Goal: Information Seeking & Learning: Learn about a topic

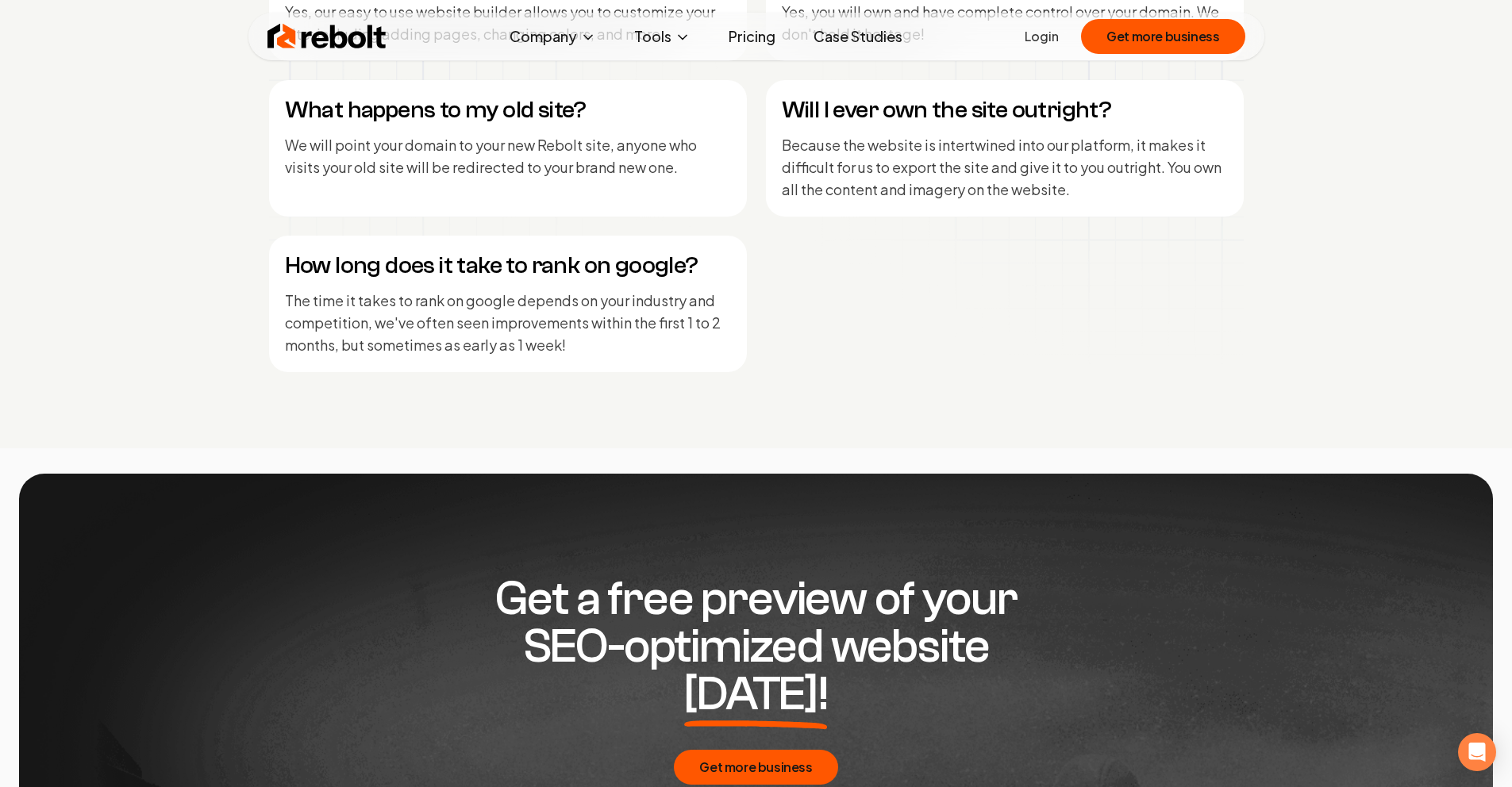
scroll to position [7289, 0]
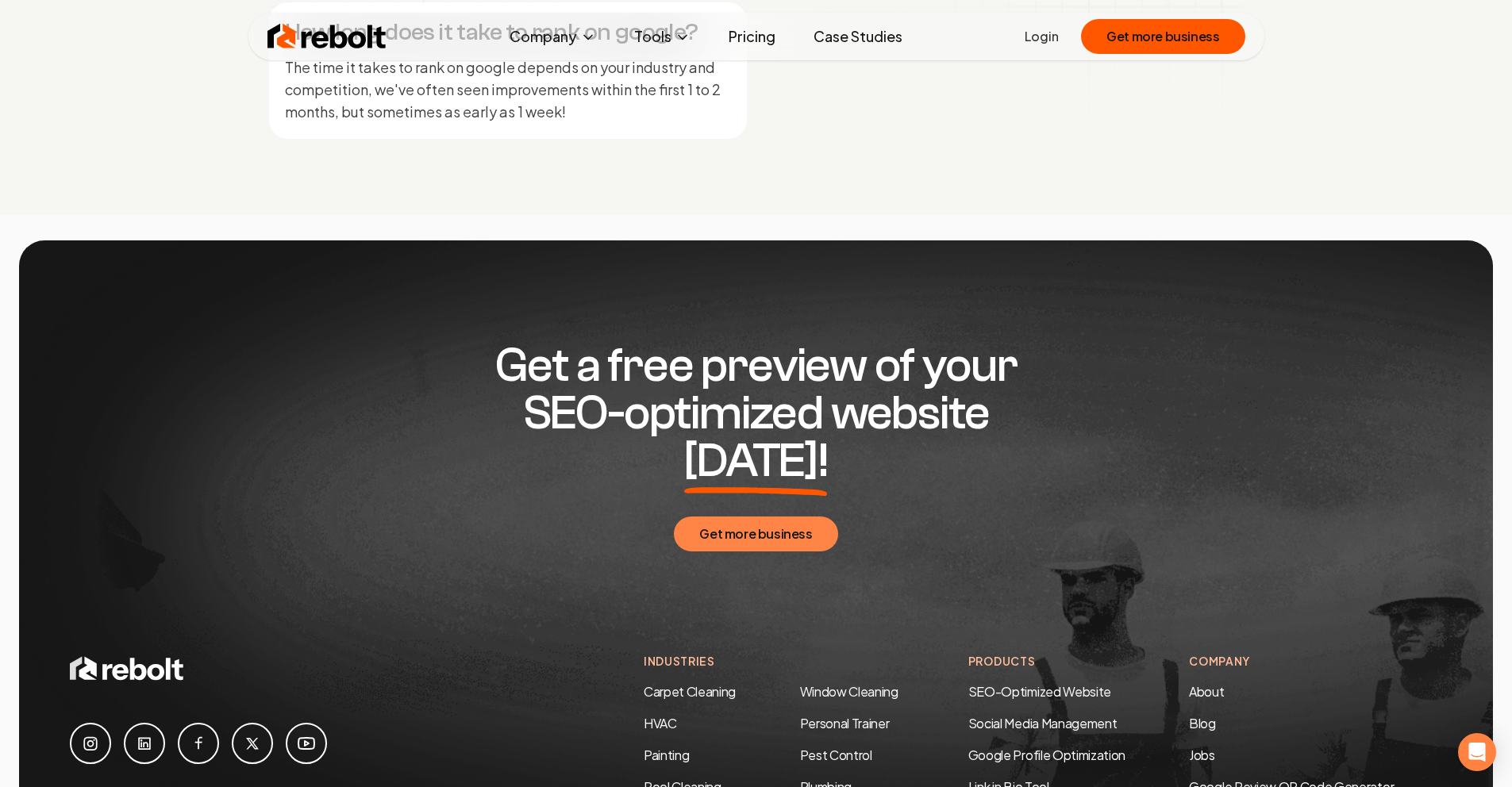
click at [751, 516] on button "Get more business" at bounding box center [756, 534] width 163 height 35
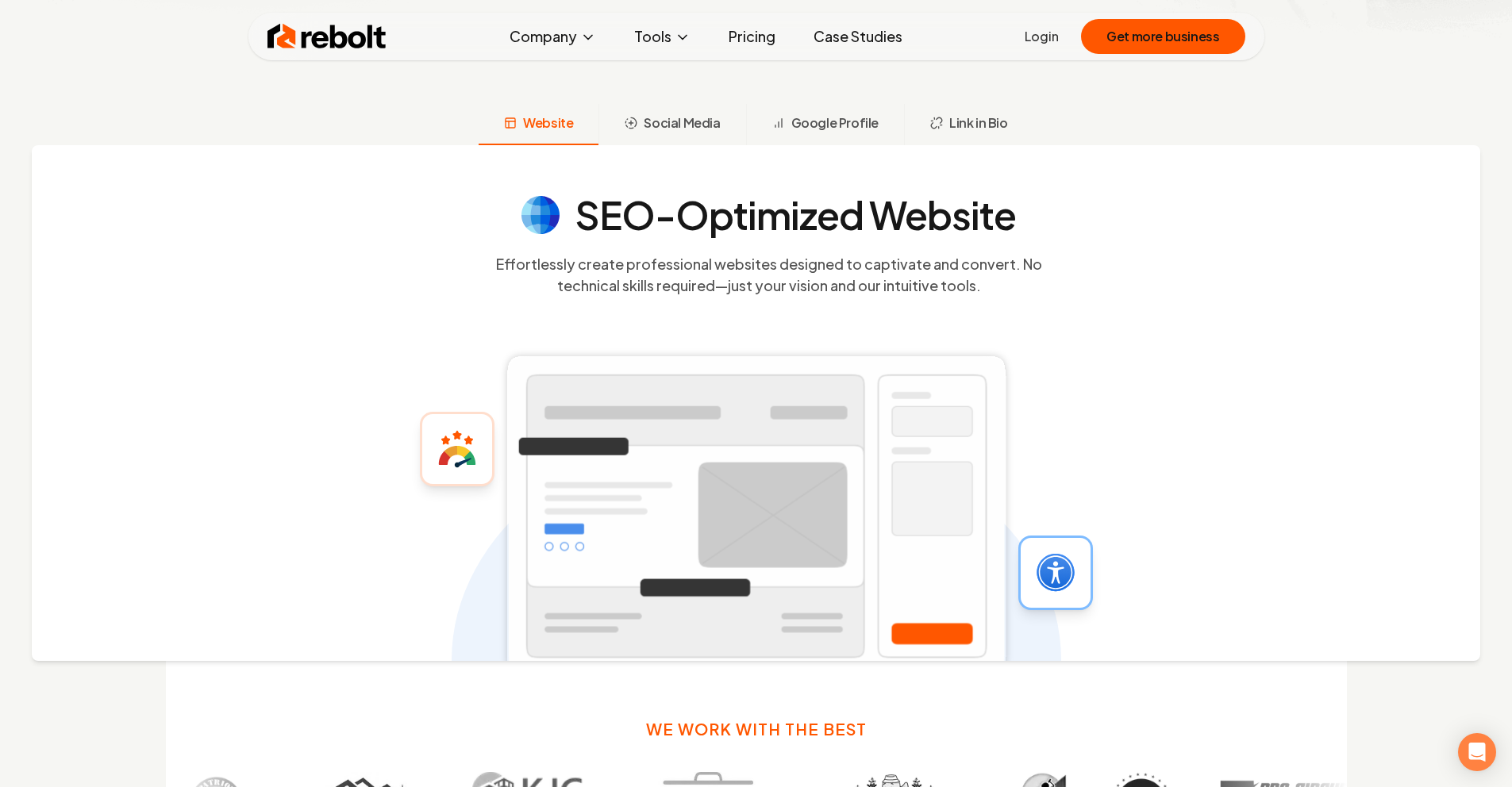
scroll to position [404, 0]
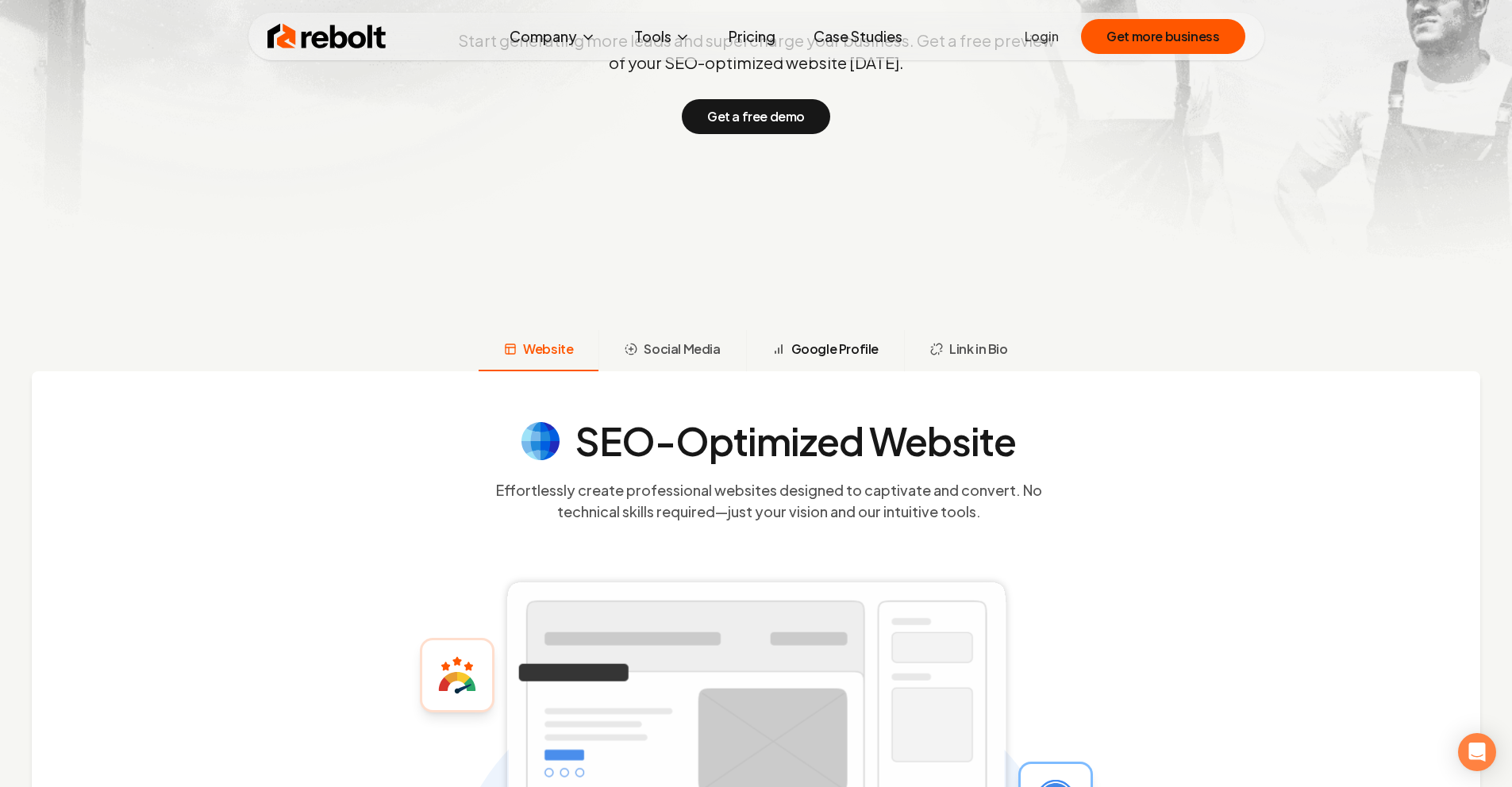
click at [828, 340] on span "Google Profile" at bounding box center [834, 348] width 88 height 19
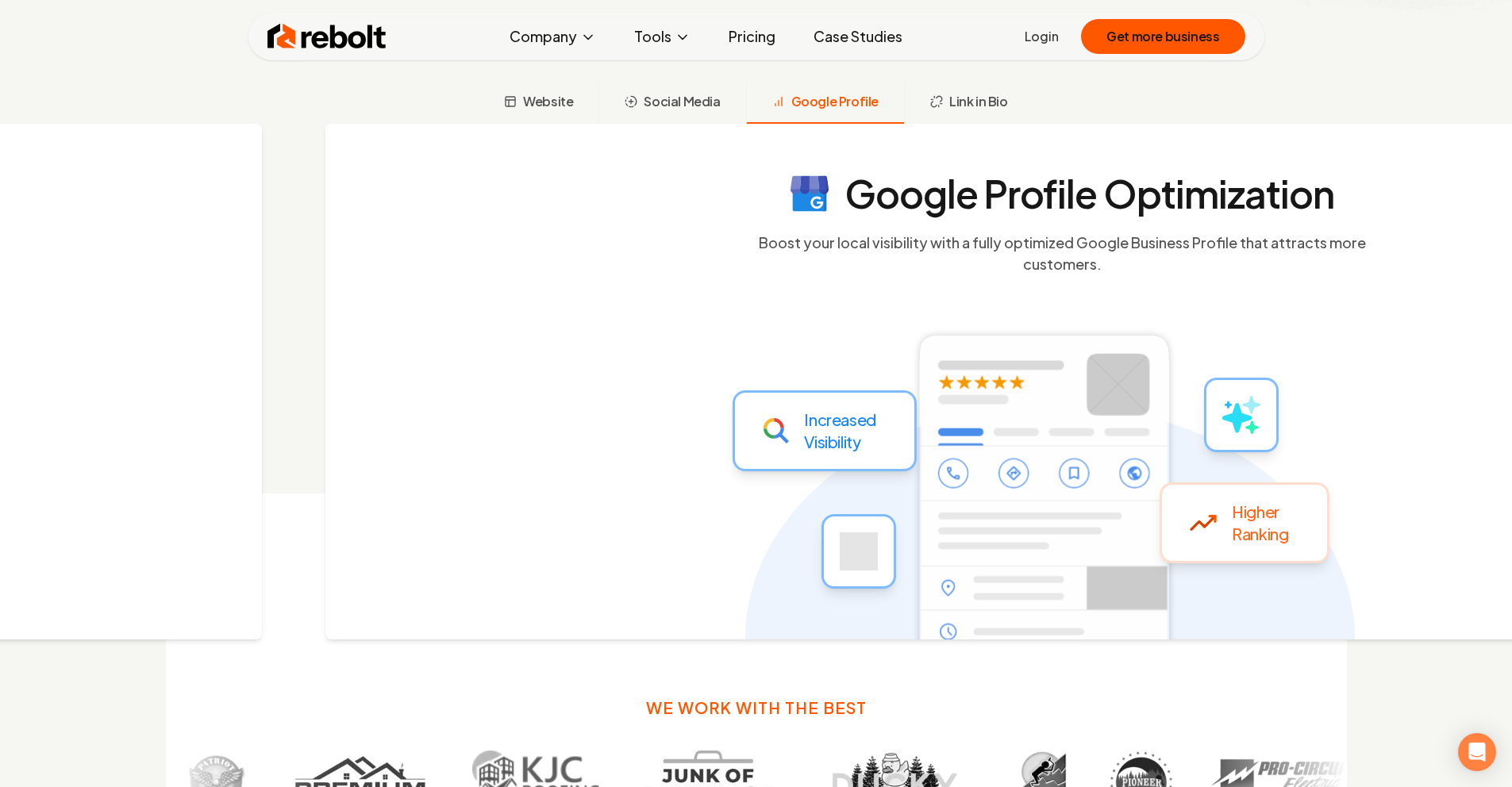
scroll to position [656, 0]
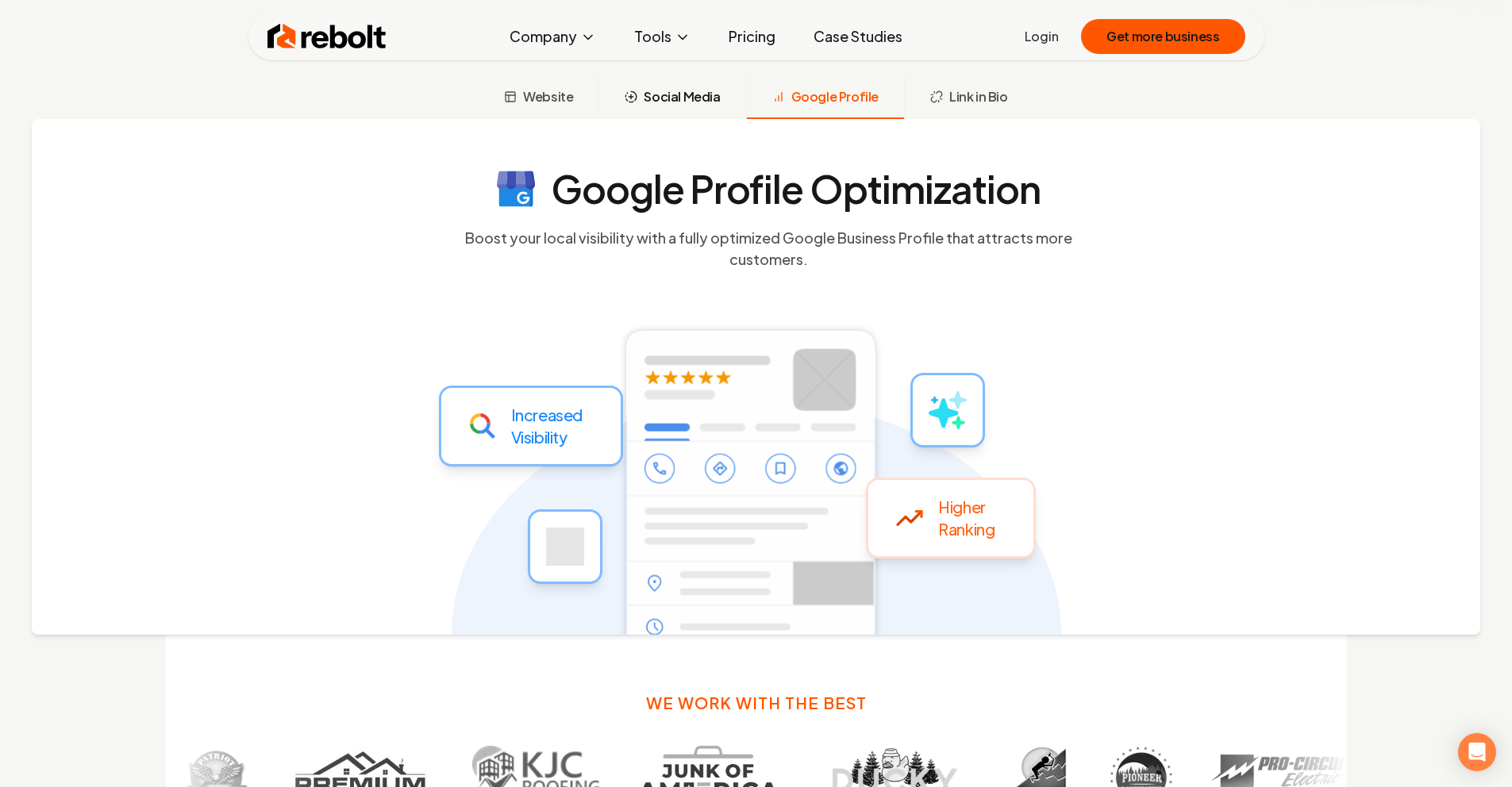
click at [702, 99] on span "Social Media" at bounding box center [681, 96] width 76 height 19
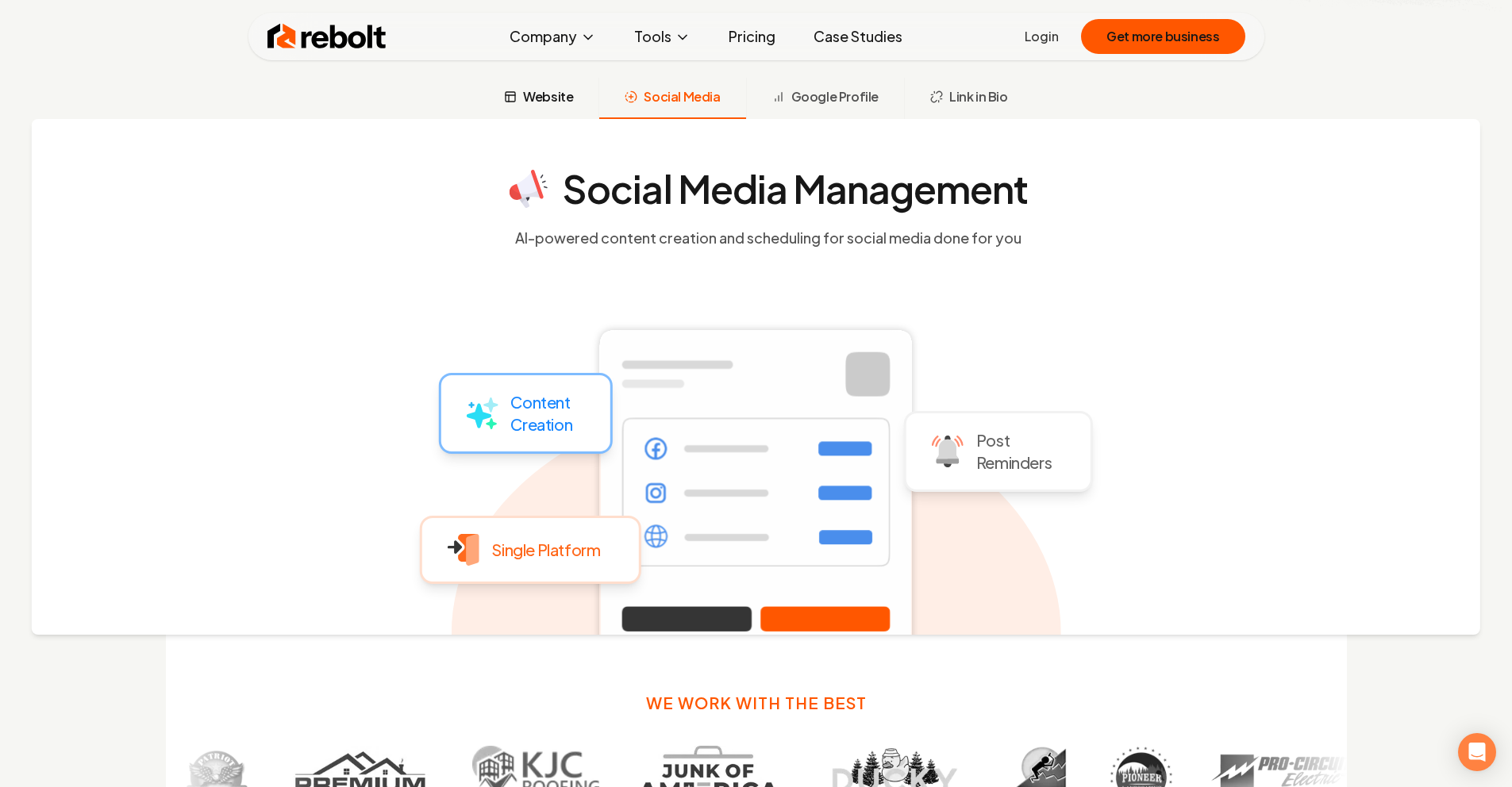
click at [559, 96] on span "Website" at bounding box center [548, 96] width 50 height 19
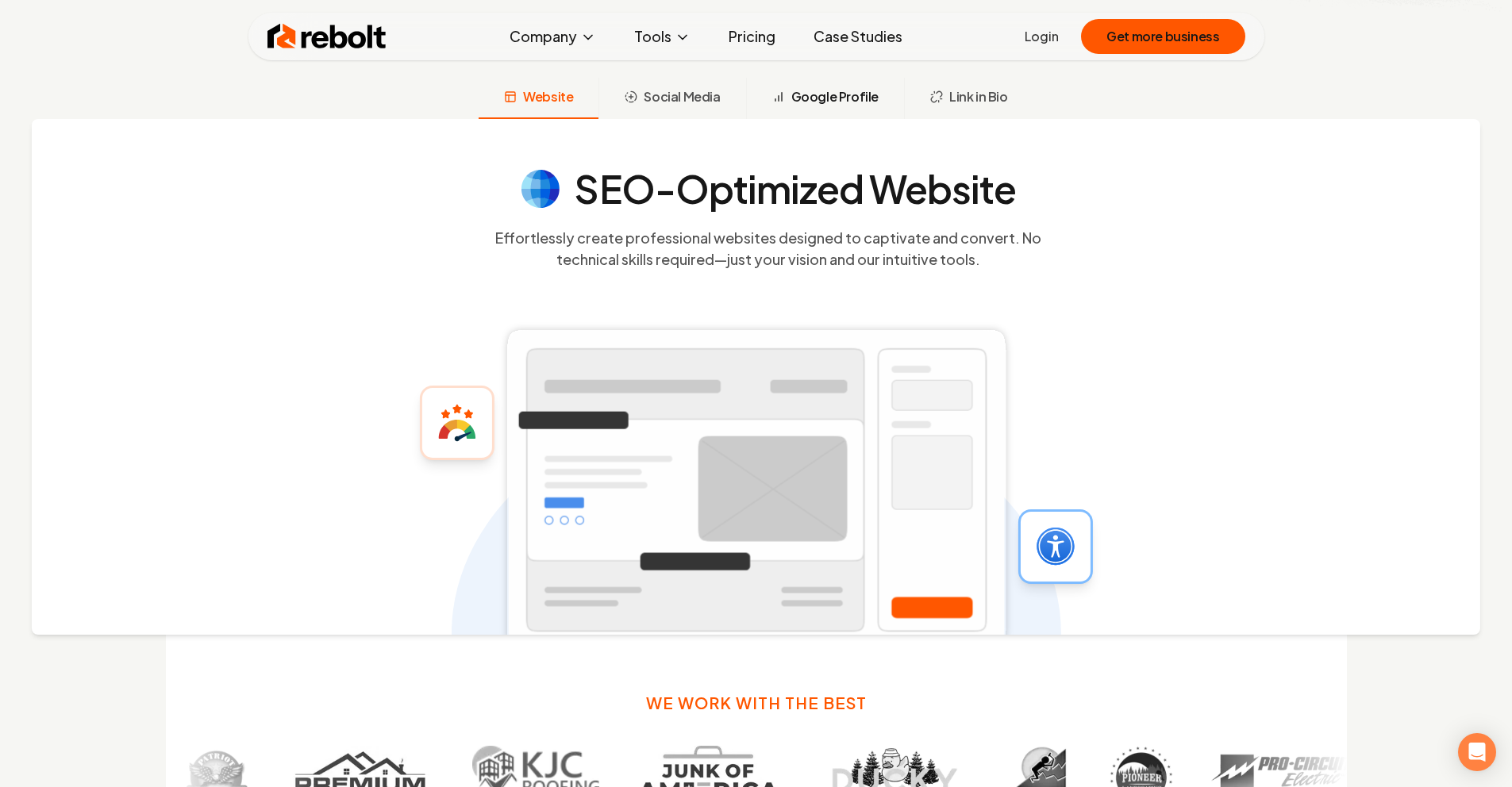
click at [830, 89] on span "Google Profile" at bounding box center [834, 96] width 88 height 19
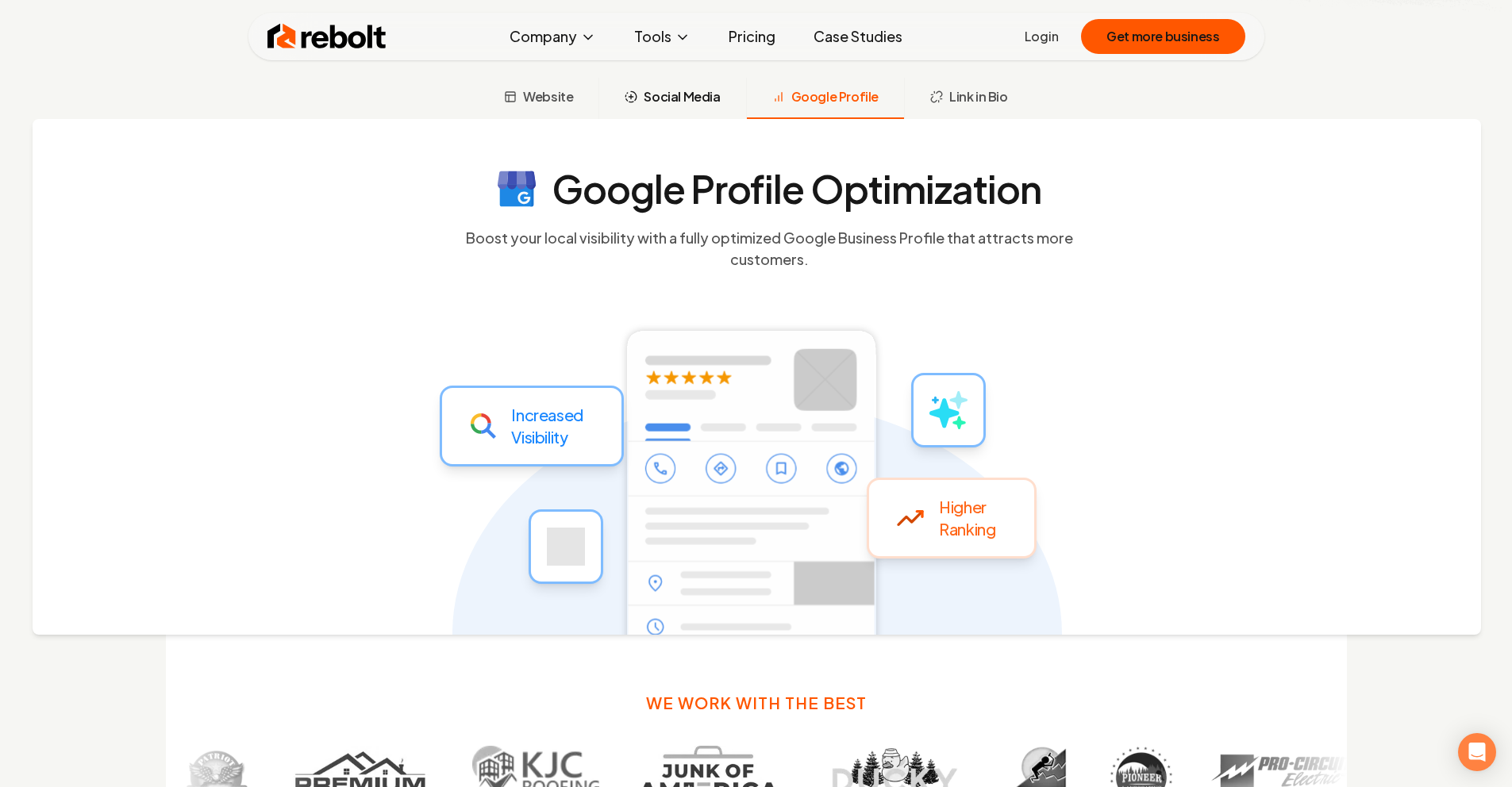
click at [708, 95] on span "Social Media" at bounding box center [681, 96] width 76 height 19
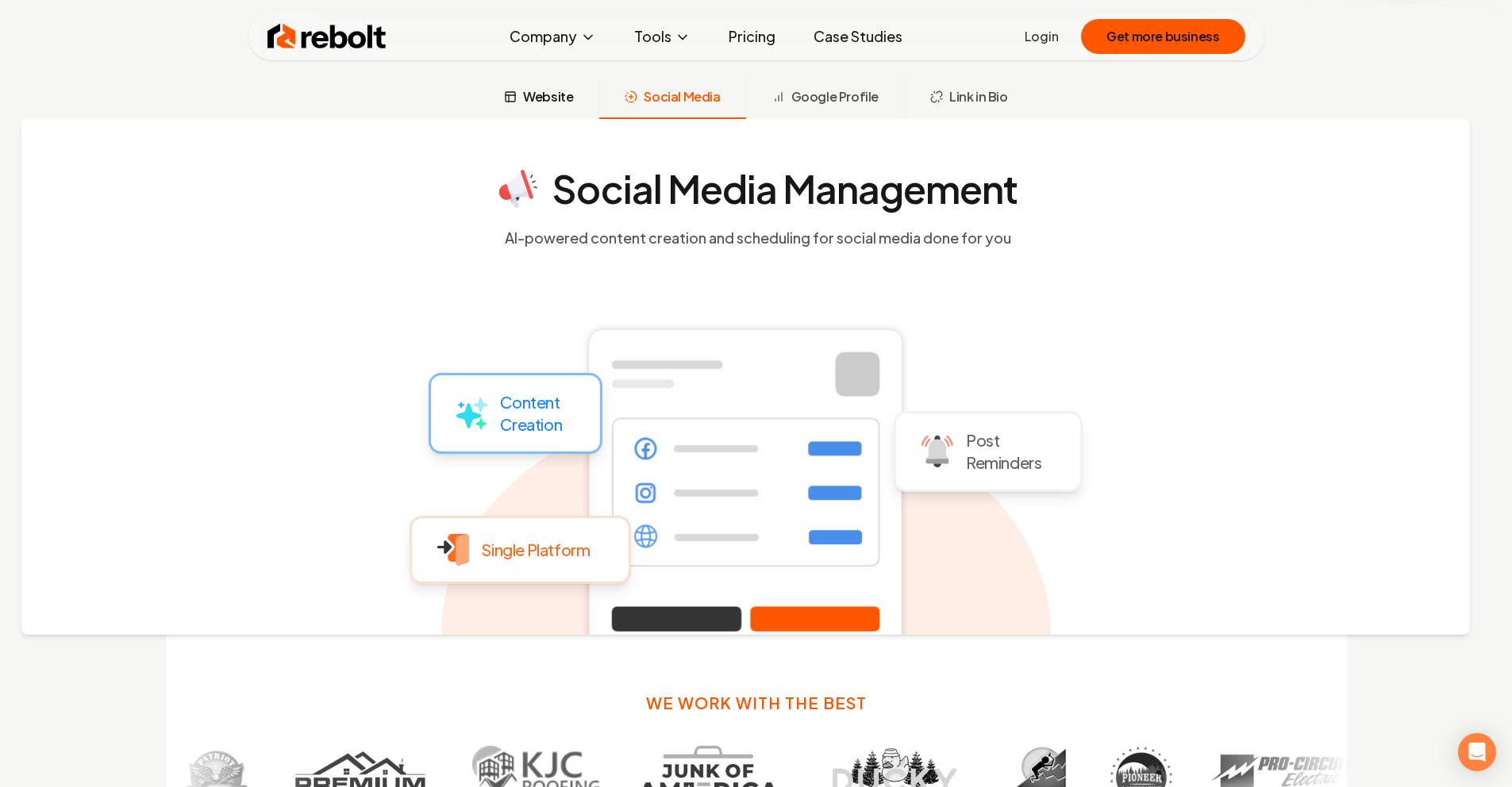
click at [583, 92] on button "Website" at bounding box center [539, 98] width 120 height 41
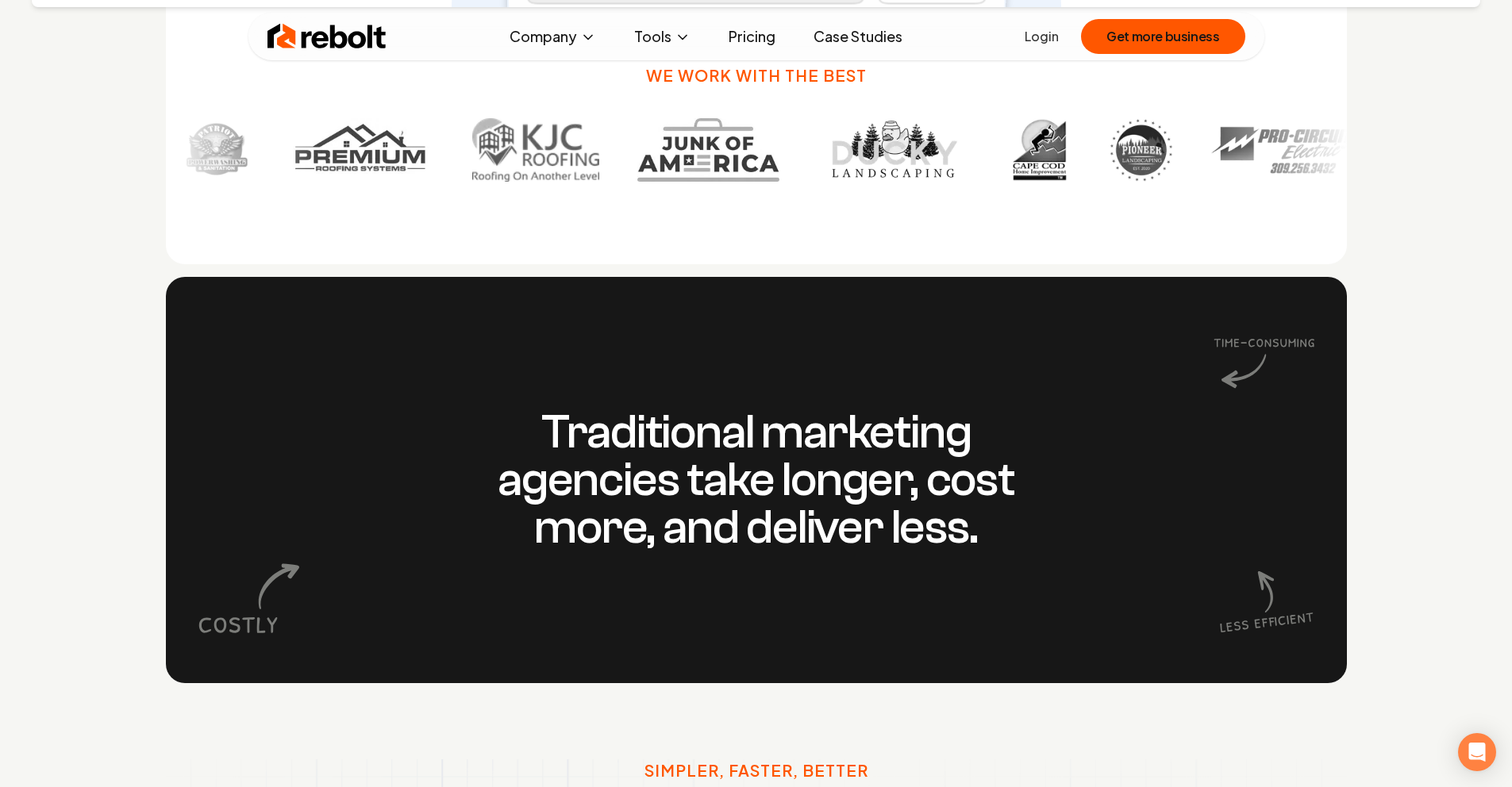
scroll to position [1317, 0]
